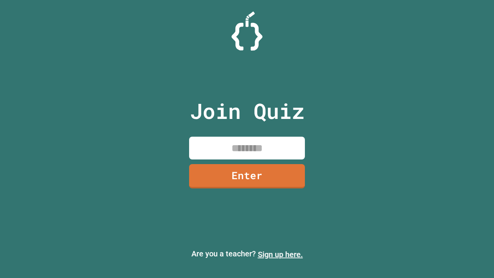
click at [280, 254] on link "Sign up here." at bounding box center [280, 254] width 45 height 9
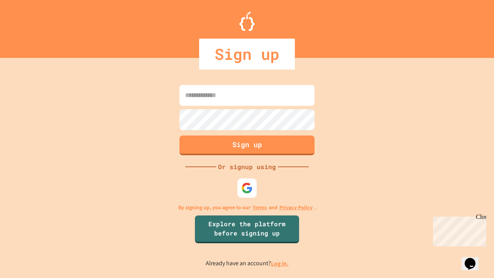
click at [280, 263] on link "Log in." at bounding box center [280, 263] width 18 height 8
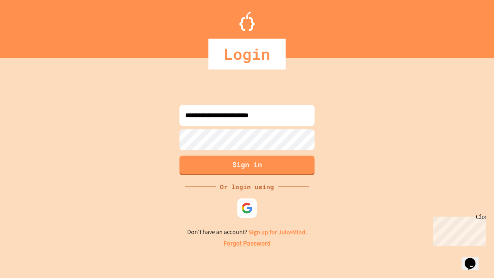
type input "**********"
